Goal: Task Accomplishment & Management: Manage account settings

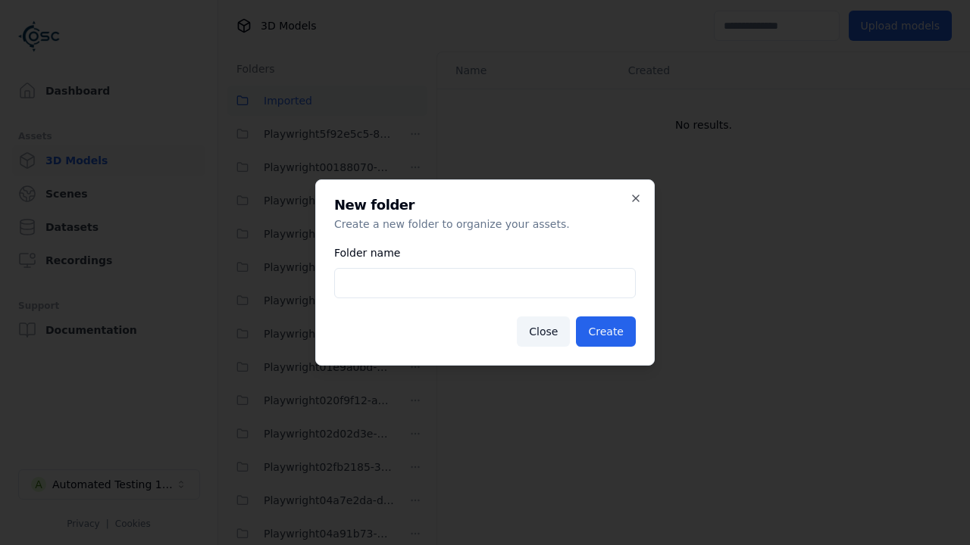
scroll to position [36433, 0]
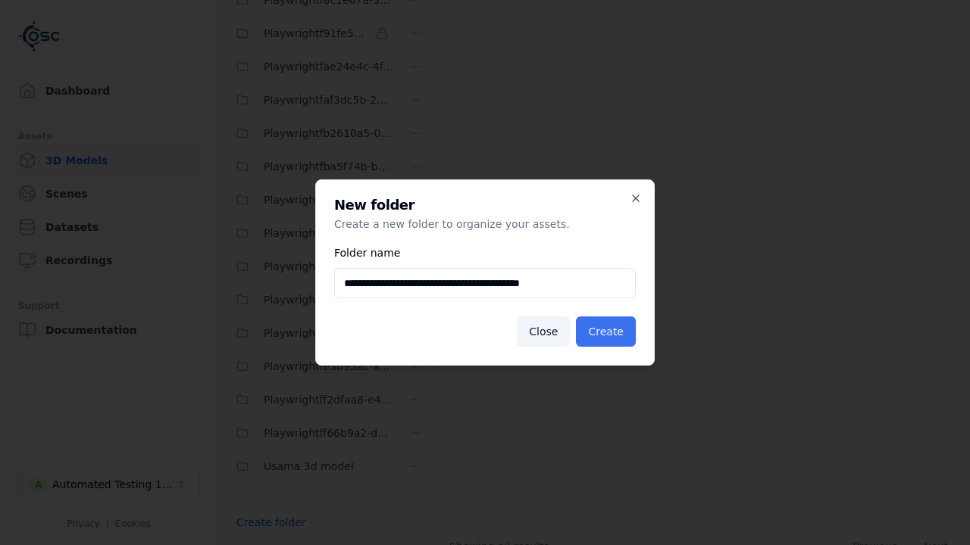
type input "**********"
click at [608, 332] on button "Create" at bounding box center [606, 332] width 60 height 30
